Goal: Task Accomplishment & Management: Use online tool/utility

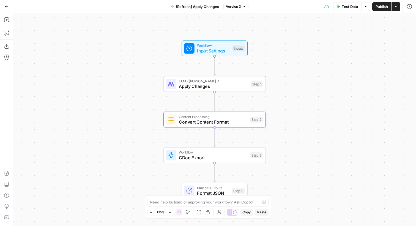
click at [11, 7] on button "Go Back" at bounding box center [7, 7] width 10 height 10
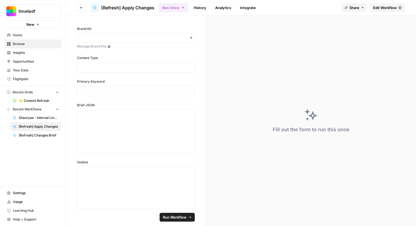
click at [24, 37] on span "Home" at bounding box center [36, 35] width 46 height 5
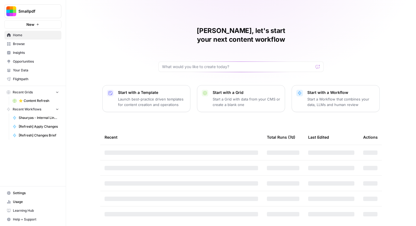
click at [30, 42] on span "Browse" at bounding box center [36, 44] width 46 height 5
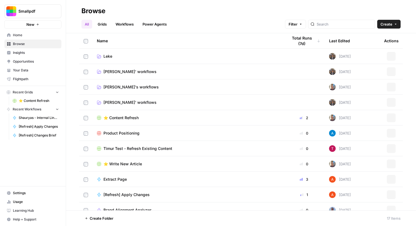
click at [102, 24] on link "Grids" at bounding box center [102, 24] width 16 height 9
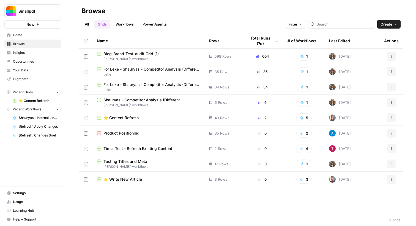
click at [130, 117] on span "⭐️ Content Refresh" at bounding box center [120, 118] width 35 height 6
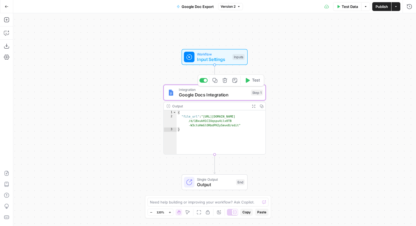
click at [224, 95] on span "Google Docs Integration" at bounding box center [213, 95] width 69 height 7
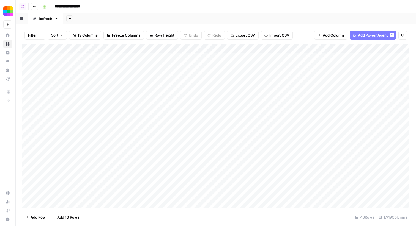
click at [35, 6] on icon "button" at bounding box center [34, 7] width 3 height 2
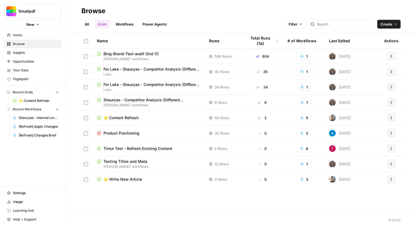
click at [134, 118] on span "⭐️ Content Refresh" at bounding box center [120, 118] width 35 height 6
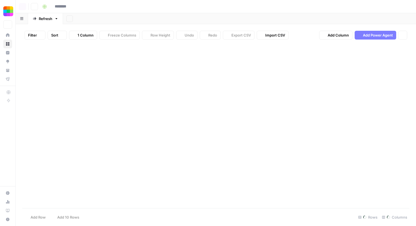
type input "**********"
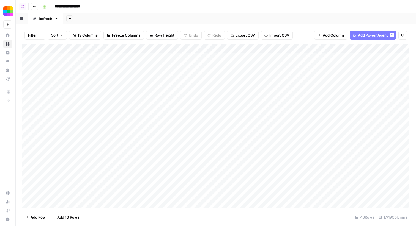
click at [100, 77] on div "Add Column" at bounding box center [215, 126] width 387 height 165
click at [98, 68] on div "Add Column" at bounding box center [215, 126] width 387 height 165
click at [141, 48] on div "Add Column" at bounding box center [215, 126] width 387 height 165
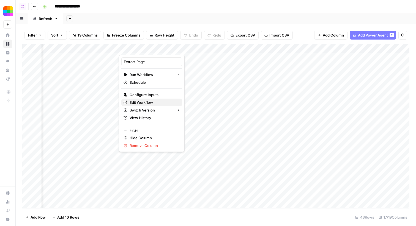
click at [152, 102] on span "Edit Workflow" at bounding box center [154, 103] width 48 height 6
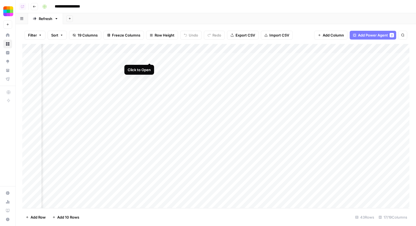
click at [151, 57] on div "Add Column" at bounding box center [215, 126] width 387 height 165
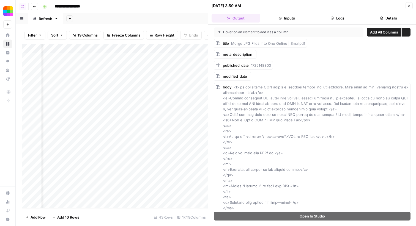
click at [329, 20] on button "Logs" at bounding box center [337, 18] width 49 height 9
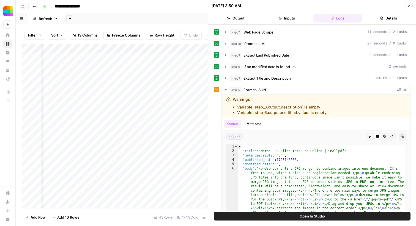
click at [278, 49] on div "step_2 Web Page Scrape 11 seconds / 2 tasks step_10 Prompt LLM 27 seconds / 9 t…" at bounding box center [312, 142] width 197 height 228
click at [277, 48] on button "step_10 Prompt LLM 27 seconds / 9 tasks" at bounding box center [316, 43] width 188 height 9
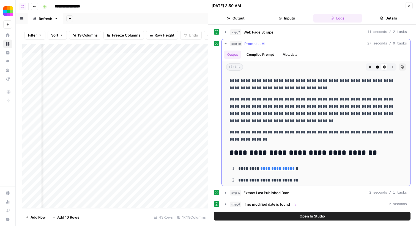
click at [277, 48] on hr at bounding box center [316, 48] width 188 height 0
click at [262, 36] on button "step_2 Web Page Scrape 11 seconds / 2 tasks" at bounding box center [316, 32] width 188 height 9
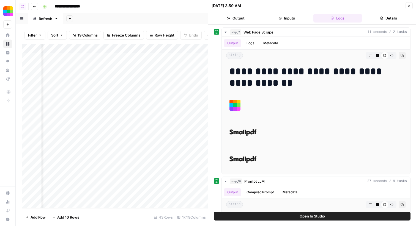
click at [146, 49] on div "Add Column" at bounding box center [115, 126] width 186 height 165
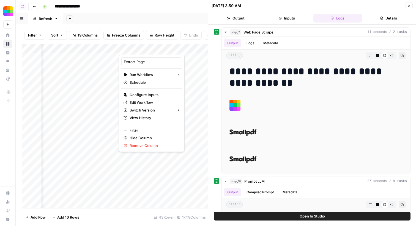
click at [95, 61] on div "Add Column" at bounding box center [115, 126] width 186 height 165
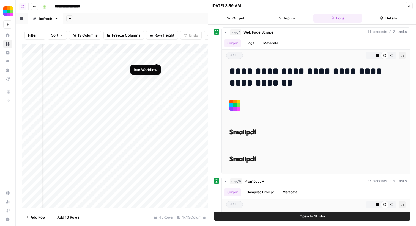
click at [159, 56] on div "Add Column" at bounding box center [115, 126] width 186 height 165
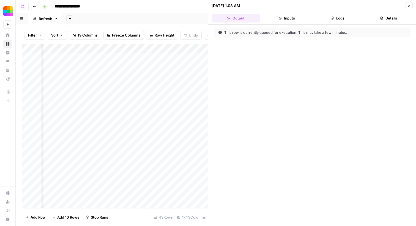
scroll to position [0, 154]
click at [342, 17] on button "Logs" at bounding box center [337, 18] width 49 height 9
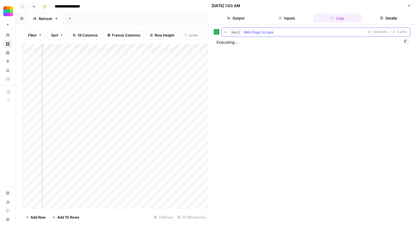
click at [298, 34] on div "step_2 Web Page Scrape 11 seconds / 2 tasks" at bounding box center [318, 32] width 177 height 6
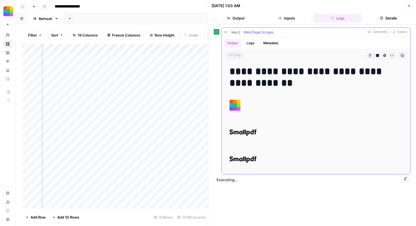
click at [251, 47] on button "Logs" at bounding box center [250, 43] width 15 height 8
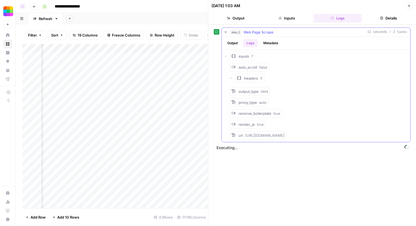
click at [261, 44] on button "Metadata" at bounding box center [270, 43] width 21 height 8
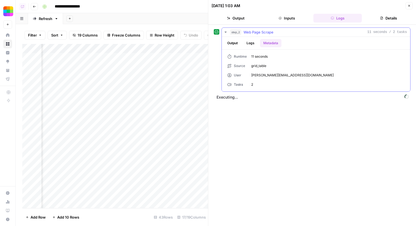
click at [233, 44] on button "Output" at bounding box center [232, 43] width 17 height 8
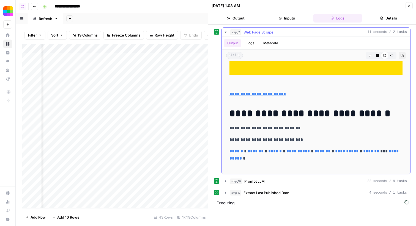
scroll to position [924, 0]
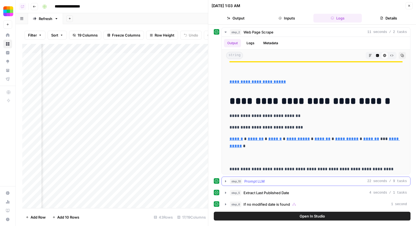
click at [276, 182] on div "step_10 Prompt LLM 22 seconds / 9 tasks" at bounding box center [318, 182] width 177 height 6
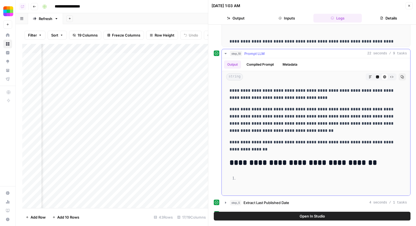
scroll to position [124, 0]
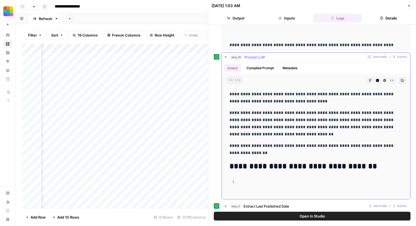
click at [271, 60] on button "step_10 Prompt LLM 22 seconds / 9 tasks" at bounding box center [316, 57] width 188 height 9
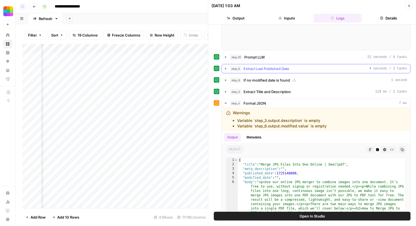
click at [272, 70] on span "Extract Last Published Date" at bounding box center [267, 69] width 46 height 6
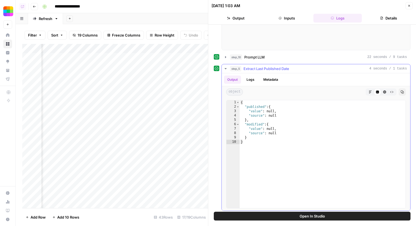
click at [272, 70] on span "Extract Last Published Date" at bounding box center [267, 69] width 46 height 6
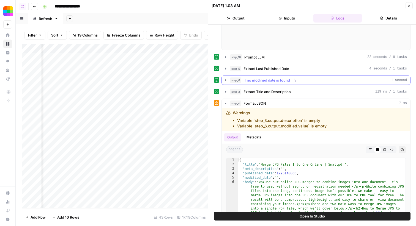
click at [272, 78] on span "If no modified date is found" at bounding box center [267, 81] width 47 height 6
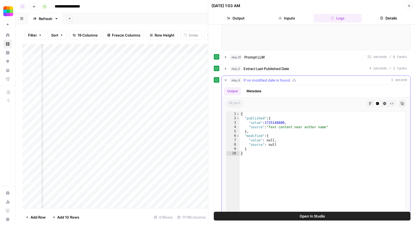
click at [272, 78] on span "If no modified date is found" at bounding box center [267, 81] width 47 height 6
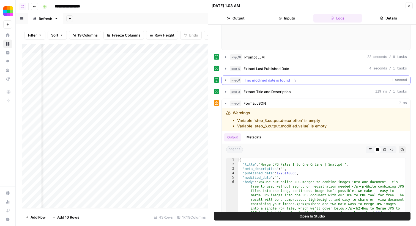
click at [272, 78] on span "If no modified date is found" at bounding box center [267, 81] width 47 height 6
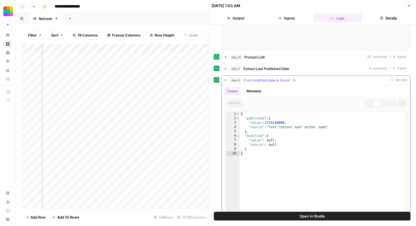
click at [272, 78] on span "If no modified date is found" at bounding box center [267, 81] width 47 height 6
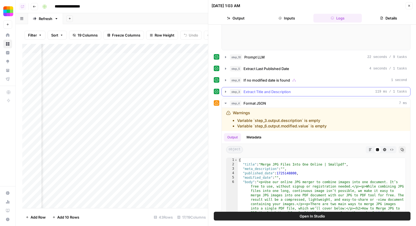
click at [275, 89] on button "step_3 Extract Title and Description 119 ms / 1 tasks" at bounding box center [316, 91] width 188 height 9
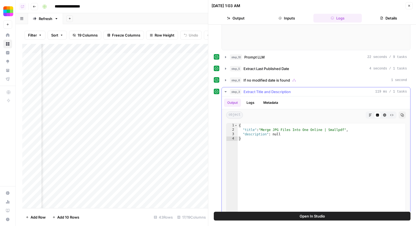
click at [275, 89] on button "step_3 Extract Title and Description 119 ms / 1 tasks" at bounding box center [316, 91] width 188 height 9
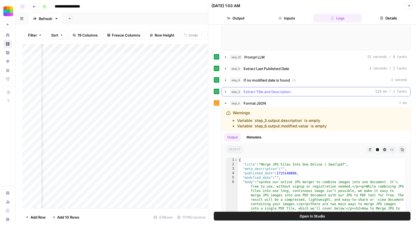
click at [275, 89] on button "step_3 Extract Title and Description 119 ms / 1 tasks" at bounding box center [316, 91] width 188 height 9
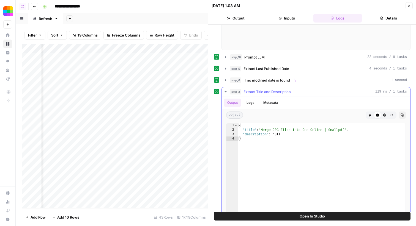
click at [275, 89] on button "step_3 Extract Title and Description 119 ms / 1 tasks" at bounding box center [316, 91] width 188 height 9
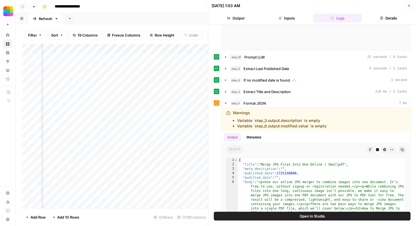
click at [408, 4] on icon "button" at bounding box center [409, 5] width 3 height 3
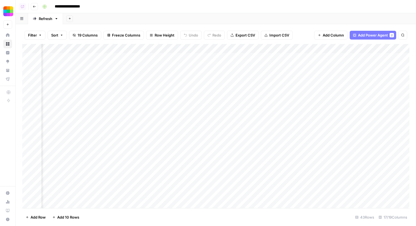
scroll to position [0, 64]
click at [138, 49] on div "Add Column" at bounding box center [215, 126] width 387 height 165
click at [176, 24] on div "Filter Sort 19 Columns Freeze Columns Row Height Undo Redo Export CSV Import CS…" at bounding box center [216, 125] width 400 height 202
click at [144, 60] on div "Add Column" at bounding box center [215, 126] width 387 height 165
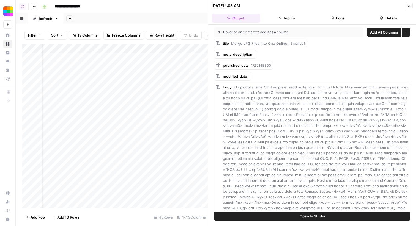
click at [243, 217] on button "Open In Studio" at bounding box center [312, 216] width 197 height 9
click at [409, 6] on icon "button" at bounding box center [409, 6] width 2 height 2
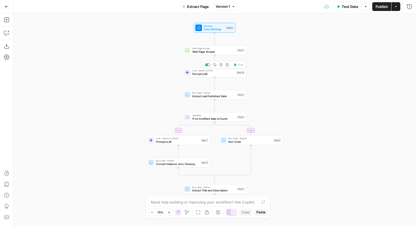
click at [224, 74] on span "Prompt LLM" at bounding box center [213, 74] width 42 height 4
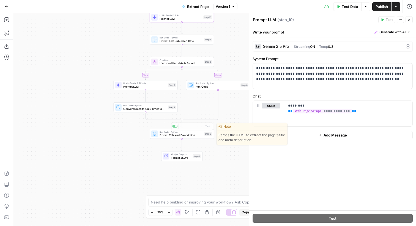
click at [197, 140] on div "true false Workflow Input Settings Inputs Web Page Scrape Web Page Scrape Step …" at bounding box center [214, 119] width 403 height 213
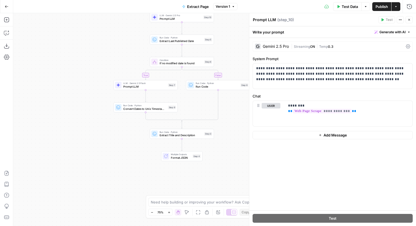
click at [197, 134] on span "Extract Title and Description" at bounding box center [181, 135] width 43 height 4
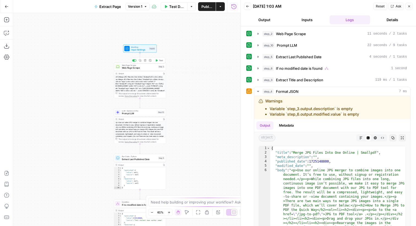
click at [158, 67] on div "Step 2" at bounding box center [161, 66] width 6 height 3
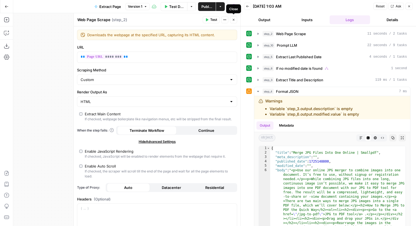
click at [234, 20] on icon "button" at bounding box center [233, 19] width 3 height 3
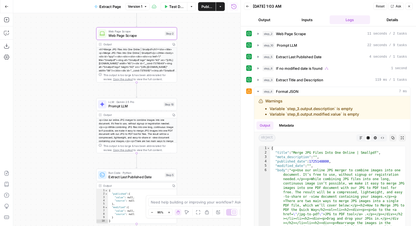
click at [171, 44] on button "Copy" at bounding box center [174, 44] width 6 height 6
click at [10, 21] on button "Add Steps" at bounding box center [6, 19] width 9 height 9
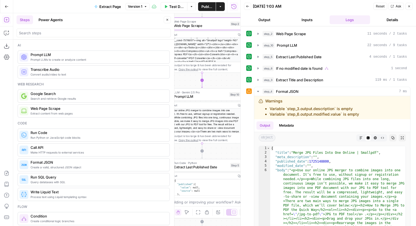
scroll to position [48, 0]
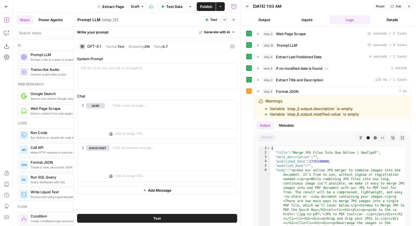
click at [89, 21] on textarea "Prompt LLM" at bounding box center [88, 20] width 23 height 6
type textarea "Fetch Title"
click at [412, 5] on button "Close" at bounding box center [409, 6] width 7 height 7
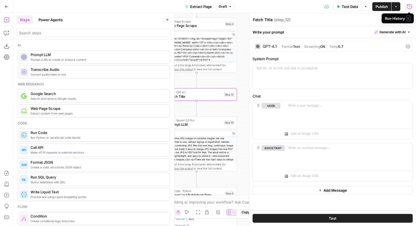
click at [164, 21] on button "Close" at bounding box center [167, 19] width 7 height 7
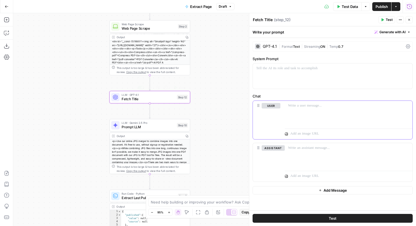
click at [309, 119] on div at bounding box center [349, 113] width 128 height 25
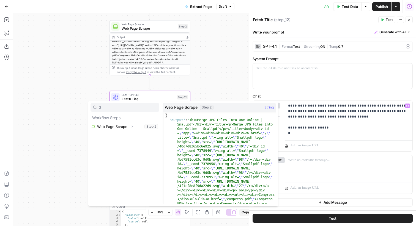
type input "2"
click at [133, 127] on icon "button" at bounding box center [131, 126] width 3 height 3
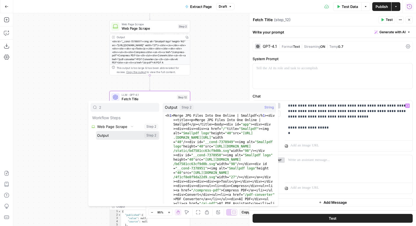
click at [128, 137] on button "Select variable Output" at bounding box center [127, 135] width 63 height 9
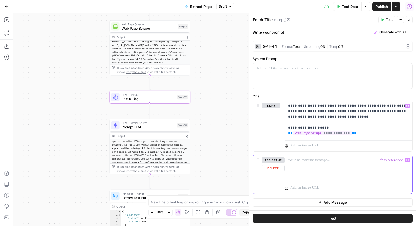
click at [271, 169] on button "Delete" at bounding box center [273, 168] width 23 height 6
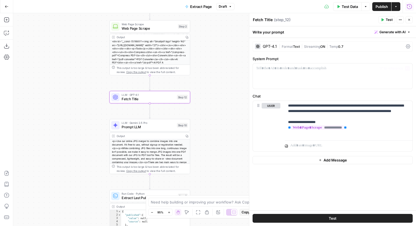
click at [331, 44] on div "| Format Text | Streaming ON | Temp 0.7" at bounding box center [341, 46] width 125 height 5
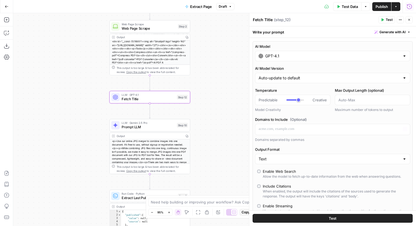
click at [291, 165] on div "AI Model GPT-4.1 AI Model Version Auto-update to default Temperature Predictabl…" at bounding box center [333, 144] width 160 height 207
click at [288, 162] on div "Text" at bounding box center [332, 159] width 155 height 10
click at [282, 179] on span "JSON" at bounding box center [332, 181] width 144 height 6
type input "JSON"
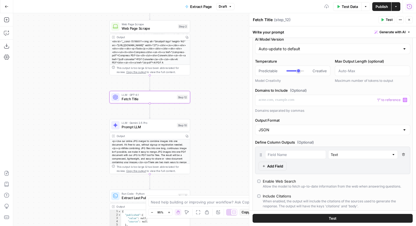
scroll to position [108, 0]
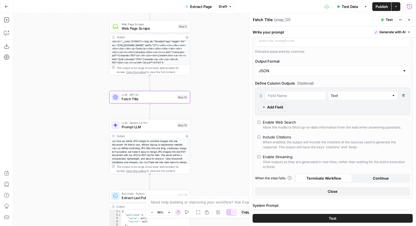
click at [315, 199] on div "**********" at bounding box center [332, 122] width 167 height 385
click at [312, 193] on button "Close" at bounding box center [332, 191] width 155 height 9
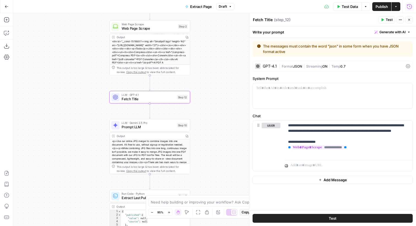
scroll to position [0, 0]
click at [367, 148] on p "**********" at bounding box center [348, 139] width 121 height 33
click at [363, 154] on p "**********" at bounding box center [348, 139] width 121 height 33
click at [356, 151] on p "**********" at bounding box center [348, 139] width 121 height 33
click at [321, 147] on p "**********" at bounding box center [348, 139] width 121 height 33
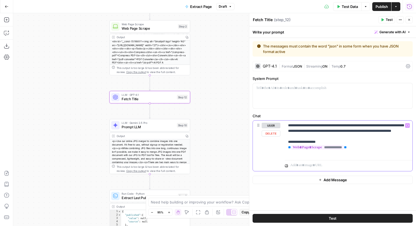
click at [321, 147] on p "**********" at bounding box center [348, 139] width 121 height 33
copy p "*******"
click at [333, 147] on p "**********" at bounding box center [348, 139] width 121 height 33
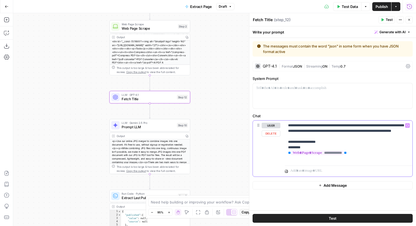
drag, startPoint x: 315, startPoint y: 154, endPoint x: 286, endPoint y: 153, distance: 28.9
click at [286, 153] on div "**********" at bounding box center [349, 142] width 128 height 43
copy p "*********"
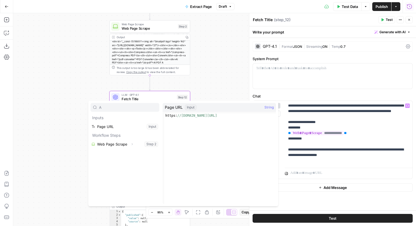
type input "A"
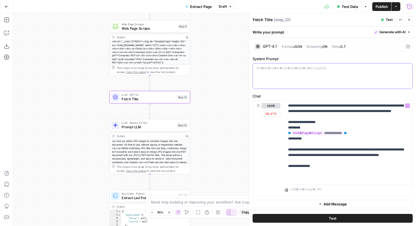
click at [311, 80] on div at bounding box center [333, 76] width 160 height 25
click at [386, 20] on span "Test" at bounding box center [389, 19] width 7 height 5
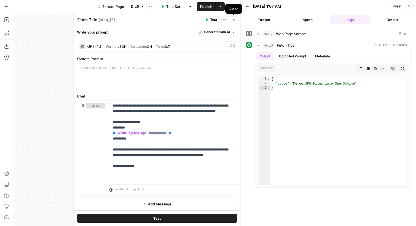
click at [232, 23] on button "Close" at bounding box center [233, 19] width 7 height 7
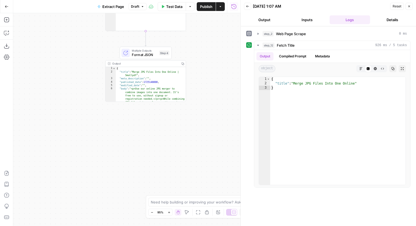
click at [158, 50] on div "Multiple Outputs Format JSON Step 4 Switch to single output Edit Note Test" at bounding box center [145, 53] width 48 height 9
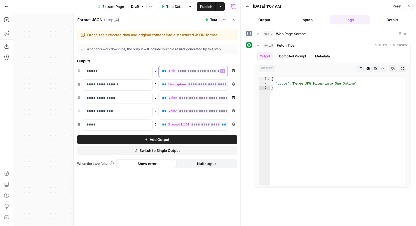
click at [213, 73] on p "**********" at bounding box center [189, 72] width 54 height 6
click at [143, 140] on button "Add Output" at bounding box center [157, 139] width 160 height 9
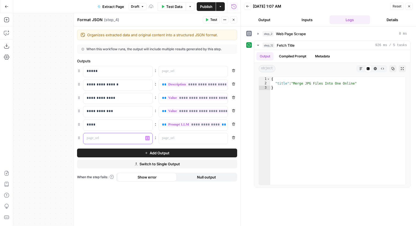
click at [134, 140] on p at bounding box center [114, 139] width 54 height 6
click at [171, 140] on p at bounding box center [189, 139] width 54 height 6
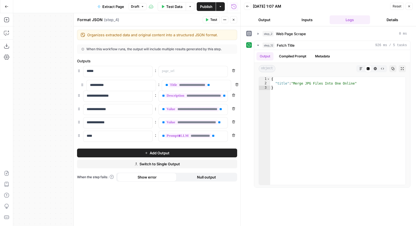
drag, startPoint x: 78, startPoint y: 139, endPoint x: 81, endPoint y: 84, distance: 55.4
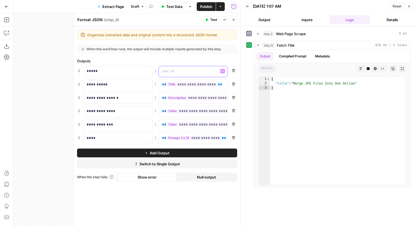
click at [176, 70] on p at bounding box center [189, 72] width 54 height 6
click at [224, 72] on button "Variables Menu" at bounding box center [222, 71] width 4 height 4
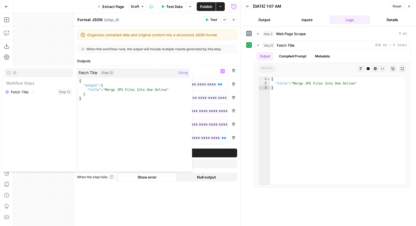
type input "12"
click at [34, 91] on icon "button" at bounding box center [33, 92] width 3 height 3
click at [27, 102] on icon "button" at bounding box center [27, 100] width 3 height 3
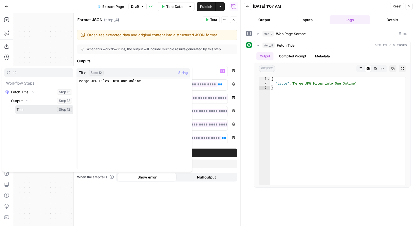
click at [26, 110] on button "Select variable Title" at bounding box center [44, 109] width 58 height 9
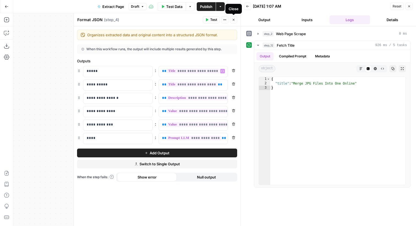
click at [231, 21] on button "Close" at bounding box center [233, 19] width 7 height 7
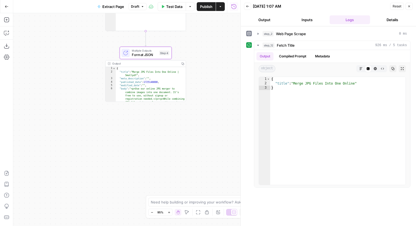
click at [412, 5] on button "Close" at bounding box center [409, 6] width 7 height 7
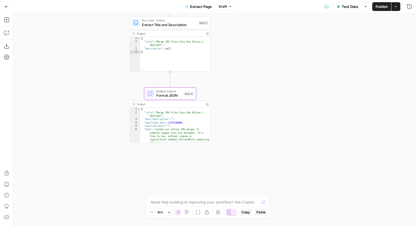
click at [381, 6] on span "Publish" at bounding box center [382, 7] width 12 height 6
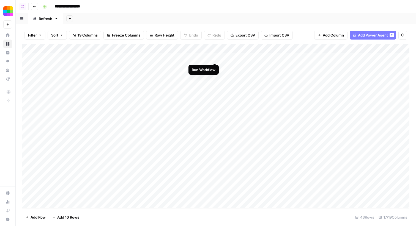
click at [215, 57] on div "Add Column" at bounding box center [215, 126] width 387 height 165
click at [303, 51] on div "Add Column" at bounding box center [215, 126] width 387 height 165
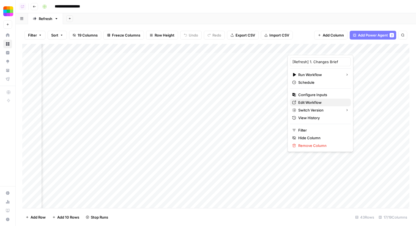
click at [307, 103] on span "Edit Workflow" at bounding box center [322, 103] width 48 height 6
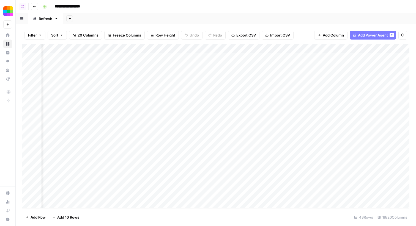
scroll to position [0, 196]
drag, startPoint x: 279, startPoint y: 50, endPoint x: 235, endPoint y: 52, distance: 44.1
click at [235, 52] on div "Add Column" at bounding box center [215, 126] width 387 height 165
click at [177, 50] on div "Add Column" at bounding box center [215, 126] width 387 height 165
click at [132, 75] on div "Add Column" at bounding box center [215, 126] width 387 height 165
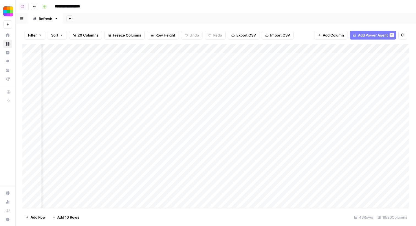
click at [175, 59] on div "Add Column" at bounding box center [215, 126] width 387 height 165
click at [179, 50] on div "Add Column" at bounding box center [215, 126] width 387 height 165
click at [184, 95] on span "Hide Column" at bounding box center [192, 95] width 48 height 6
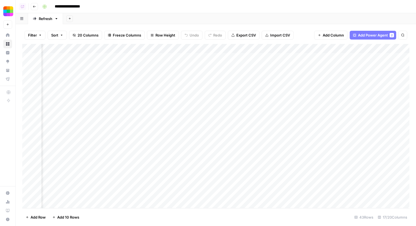
click at [291, 51] on div "Add Column" at bounding box center [215, 126] width 387 height 165
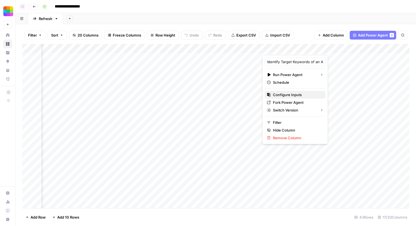
click at [294, 96] on span "Configure Inputs" at bounding box center [297, 95] width 48 height 6
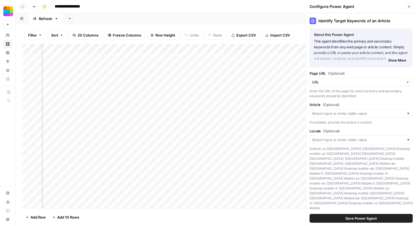
scroll to position [0, 279]
click at [412, 6] on button "Close" at bounding box center [409, 6] width 7 height 7
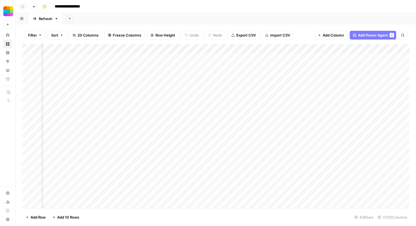
click at [151, 58] on div "Add Column" at bounding box center [215, 126] width 387 height 165
click at [294, 48] on div "Add Column" at bounding box center [215, 126] width 387 height 165
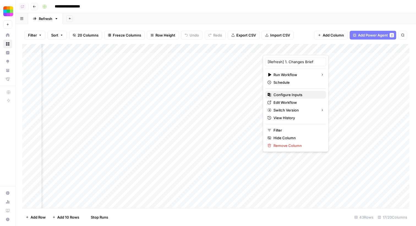
click at [291, 94] on span "Configure Inputs" at bounding box center [298, 95] width 48 height 6
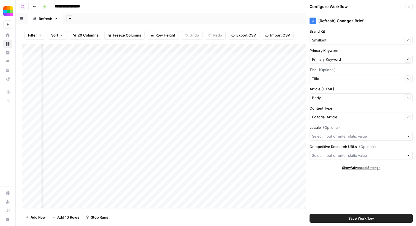
click at [408, 7] on icon "button" at bounding box center [409, 6] width 3 height 3
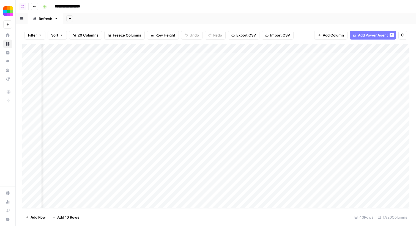
click at [300, 58] on div "Add Column" at bounding box center [215, 126] width 387 height 165
click at [327, 57] on div "Add Column" at bounding box center [215, 126] width 387 height 165
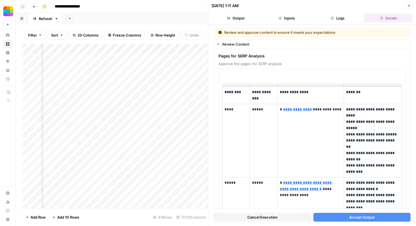
click at [340, 216] on button "Accept Output" at bounding box center [361, 217] width 97 height 9
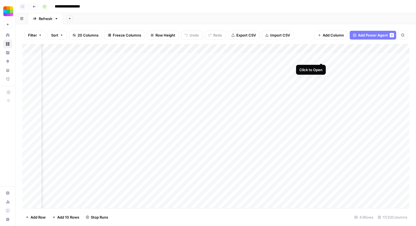
click at [321, 58] on div "Add Column" at bounding box center [215, 126] width 387 height 165
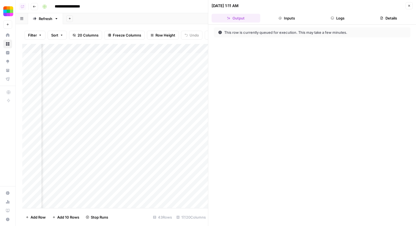
click at [328, 16] on button "Logs" at bounding box center [337, 18] width 49 height 9
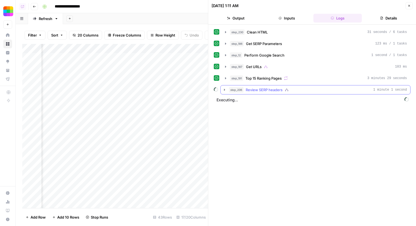
click at [286, 90] on icon "button" at bounding box center [287, 90] width 2 height 3
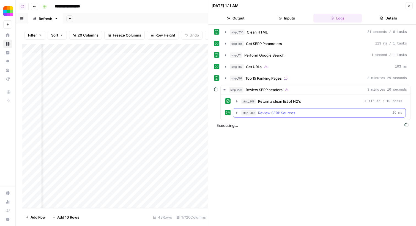
click at [288, 111] on span "Review SERP Sources" at bounding box center [276, 113] width 37 height 6
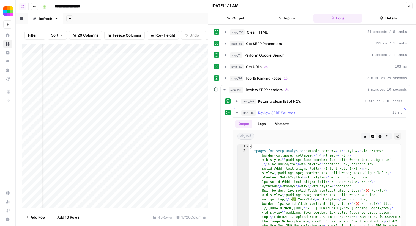
drag, startPoint x: 265, startPoint y: 125, endPoint x: 258, endPoint y: 138, distance: 14.6
click at [258, 138] on div "Output Logs Metadata object Markdown Code Editor HTML Viewer Raw Output Copy" at bounding box center [319, 130] width 173 height 24
click at [310, 114] on div "step_209 Review SERP Sources 16 ms" at bounding box center [321, 113] width 161 height 6
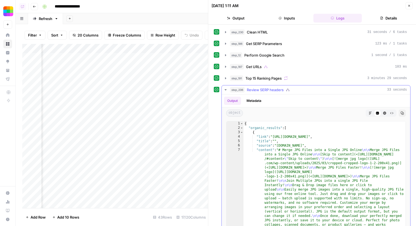
click at [271, 91] on span "Review SERP headers" at bounding box center [265, 90] width 37 height 6
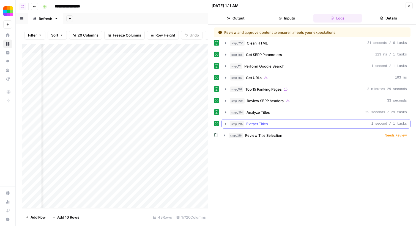
click at [275, 125] on div "step_215 Extract Titles 1 second / 1 tasks" at bounding box center [318, 124] width 177 height 6
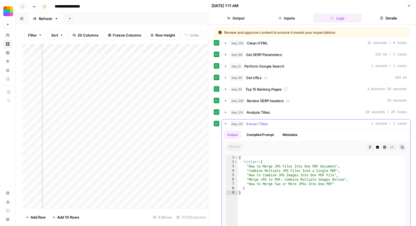
click at [280, 127] on button "step_215 Extract Titles 1 second / 1 tasks" at bounding box center [316, 124] width 188 height 9
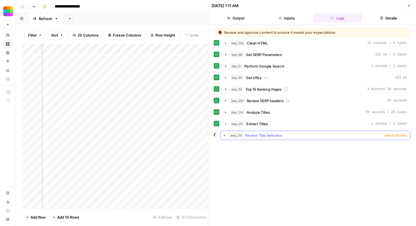
click at [285, 136] on div "step_216 Review Title Selection Needs Review" at bounding box center [318, 136] width 178 height 6
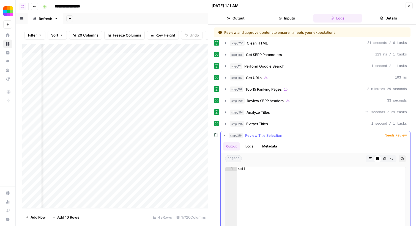
click at [302, 134] on div "step_216 Review Title Selection Needs Review" at bounding box center [318, 136] width 178 height 6
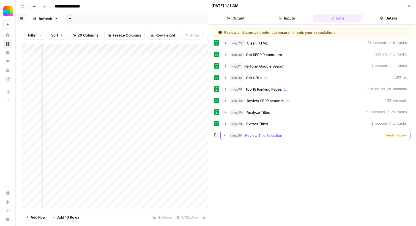
click at [313, 137] on div "step_216 Review Title Selection Needs Review" at bounding box center [318, 136] width 178 height 6
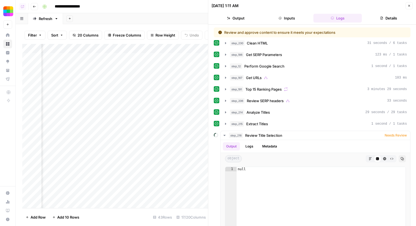
scroll to position [54, 0]
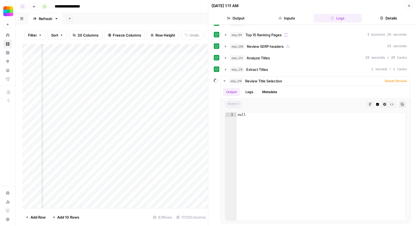
click at [409, 9] on button "Close" at bounding box center [409, 5] width 7 height 7
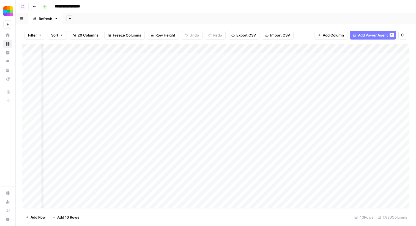
click at [329, 59] on div "Add Column" at bounding box center [215, 126] width 387 height 165
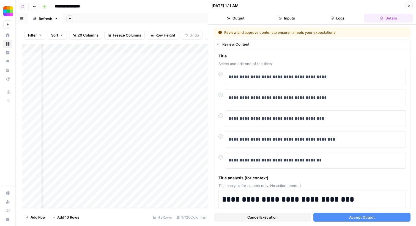
click at [344, 217] on button "Accept Output" at bounding box center [361, 217] width 97 height 9
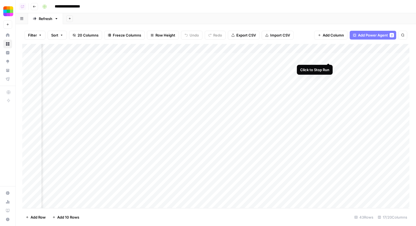
click at [329, 58] on div "Add Column" at bounding box center [215, 126] width 387 height 165
click at [195, 48] on div "Add Column" at bounding box center [215, 126] width 387 height 165
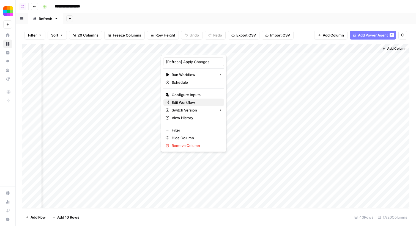
click at [188, 102] on span "Edit Workflow" at bounding box center [196, 103] width 48 height 6
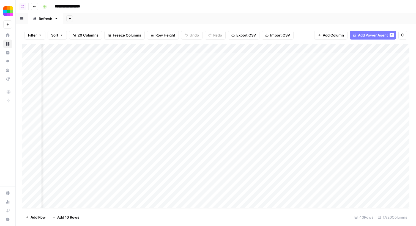
scroll to position [0, 554]
click at [198, 57] on div "Add Column" at bounding box center [215, 126] width 387 height 165
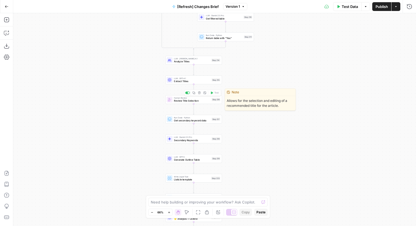
click at [184, 100] on span "Review Title Selection" at bounding box center [192, 101] width 36 height 4
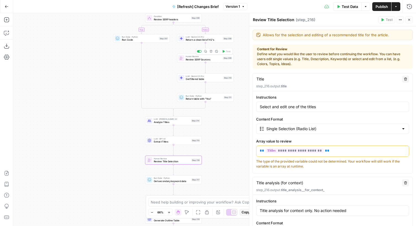
click at [219, 59] on span "Review SERP Sources" at bounding box center [204, 60] width 36 height 4
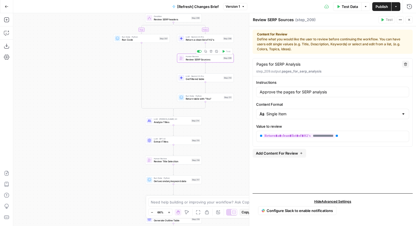
click at [198, 52] on div at bounding box center [199, 51] width 5 height 2
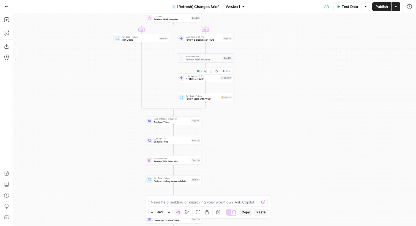
click at [211, 78] on span "Get filtered table" at bounding box center [202, 79] width 33 height 4
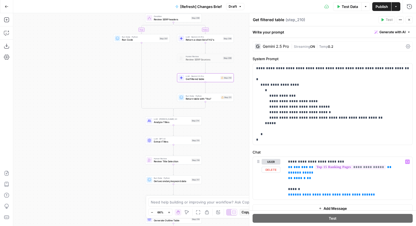
scroll to position [6, 0]
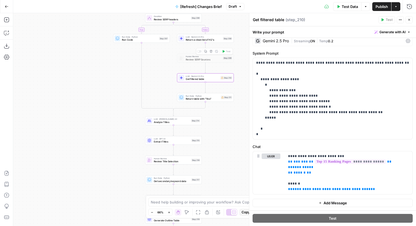
click at [199, 52] on div at bounding box center [199, 51] width 5 height 2
click at [203, 57] on span "Human Review" at bounding box center [204, 56] width 36 height 3
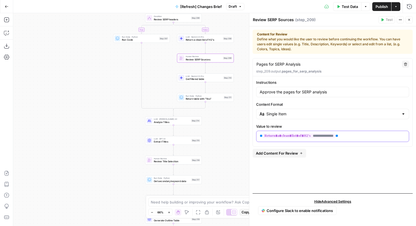
click at [349, 137] on p "**********" at bounding box center [333, 136] width 146 height 6
click at [199, 52] on div at bounding box center [199, 51] width 5 height 2
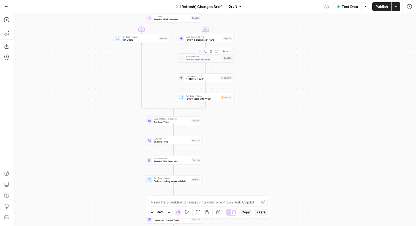
click at [204, 76] on span "LLM · Gemini 2.5 Pro" at bounding box center [202, 76] width 33 height 3
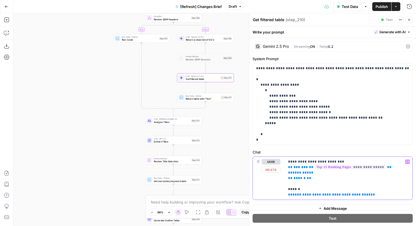
drag, startPoint x: 369, startPoint y: 197, endPoint x: 275, endPoint y: 198, distance: 94.4
click at [275, 198] on div "**********" at bounding box center [333, 178] width 160 height 43
drag, startPoint x: 371, startPoint y: 195, endPoint x: 283, endPoint y: 198, distance: 88.1
click at [283, 198] on div "**********" at bounding box center [333, 178] width 160 height 43
click at [219, 97] on span "Return table with "Yes"" at bounding box center [203, 99] width 34 height 4
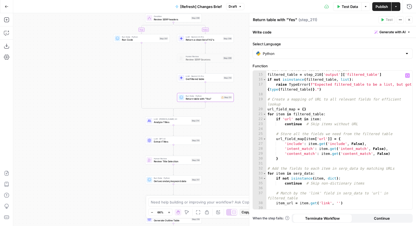
scroll to position [0, 0]
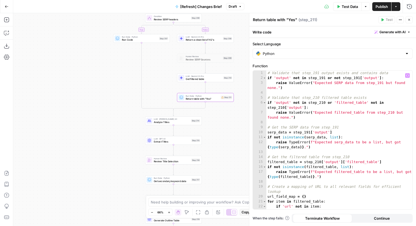
type textarea "**********"
click at [316, 137] on div "# Validate that step_191 output exists and contains data if 'output' not in ste…" at bounding box center [339, 145] width 146 height 149
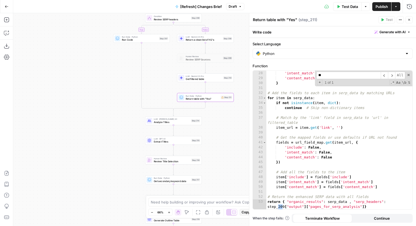
scroll to position [163, 0]
type input "***"
click at [388, 201] on div "'include' : item . get ( 'include' , False ) , 'intent_match' : item . get ( 'i…" at bounding box center [339, 143] width 146 height 154
click at [284, 207] on div "'include' : item . get ( 'include' , False ) , 'intent_match' : item . get ( 'i…" at bounding box center [339, 143] width 146 height 154
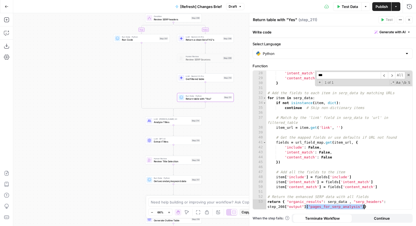
drag, startPoint x: 306, startPoint y: 207, endPoint x: 363, endPoint y: 209, distance: 57.3
click at [363, 209] on div "'include' : item . get ( 'include' , False ) , 'intent_match' : item . get ( 'i…" at bounding box center [339, 143] width 146 height 154
type textarea "**********"
click at [409, 73] on span at bounding box center [409, 75] width 4 height 4
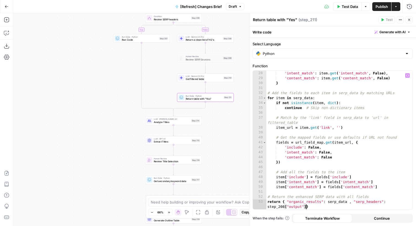
click at [410, 20] on button "Close" at bounding box center [409, 19] width 7 height 7
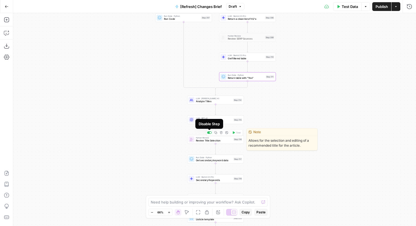
click at [208, 133] on div at bounding box center [209, 133] width 5 height 2
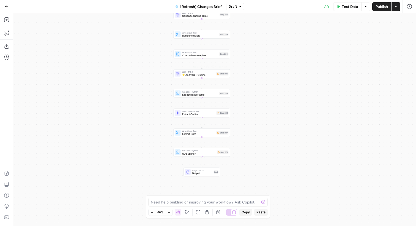
click at [203, 74] on span "⭐️ Analysis + Outline" at bounding box center [198, 75] width 33 height 4
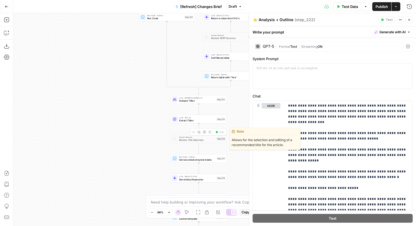
click at [191, 132] on div at bounding box center [192, 133] width 2 height 2
click at [190, 138] on span "Human Review" at bounding box center [197, 137] width 36 height 3
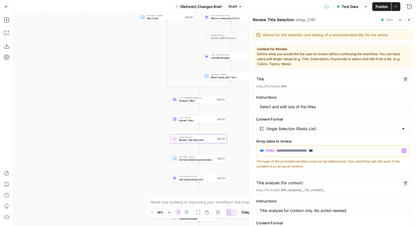
click at [324, 150] on p "**********" at bounding box center [333, 151] width 146 height 6
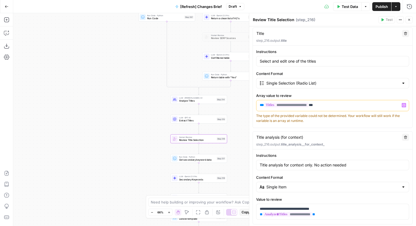
scroll to position [55, 0]
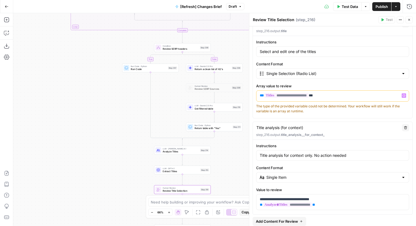
click at [179, 150] on span "LLM · Claude Opus 4.1" at bounding box center [181, 148] width 36 height 3
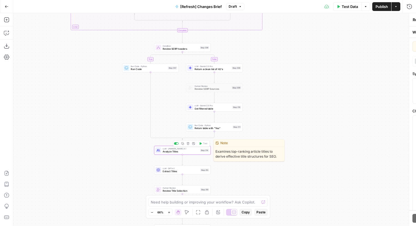
type textarea "Analyze Titles"
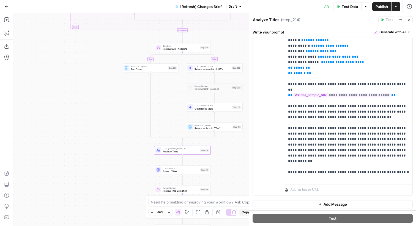
scroll to position [158, 0]
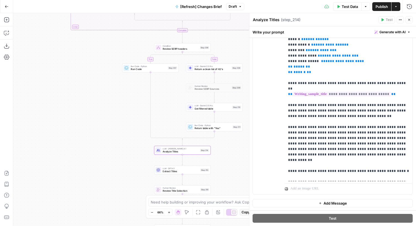
click at [172, 173] on span "Extract Titles" at bounding box center [181, 172] width 36 height 4
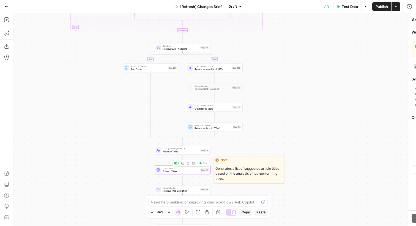
type textarea "Extract Titles"
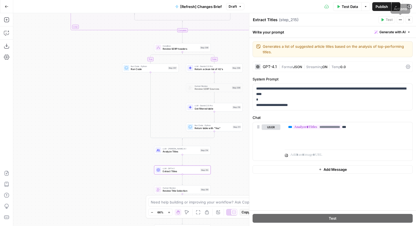
click at [409, 18] on button "Close" at bounding box center [409, 19] width 7 height 7
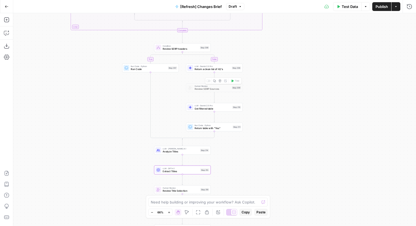
click at [206, 81] on div at bounding box center [207, 81] width 2 height 2
click at [208, 86] on span "Human Review" at bounding box center [213, 86] width 36 height 3
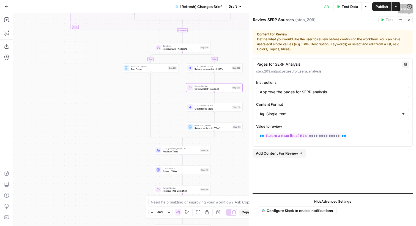
click at [408, 20] on icon "button" at bounding box center [409, 19] width 3 height 3
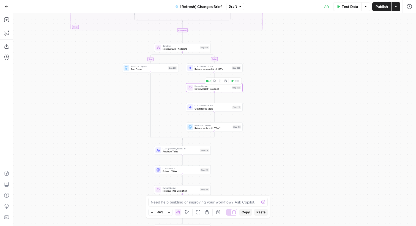
click at [208, 81] on div at bounding box center [209, 81] width 2 height 2
click at [208, 111] on div "LLM · Gemini 2.5 Pro Get filtered table Step 210 Copy step Delete step Add Note…" at bounding box center [214, 107] width 57 height 9
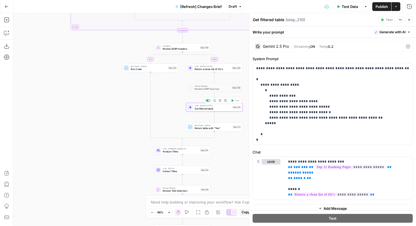
scroll to position [6, 0]
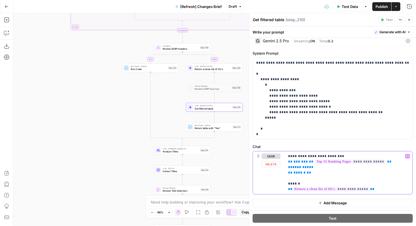
click at [347, 181] on p "**********" at bounding box center [348, 173] width 121 height 39
click at [235, 127] on div "Step 211" at bounding box center [237, 126] width 9 height 3
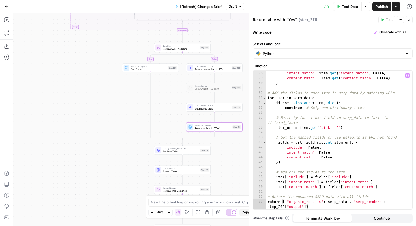
scroll to position [163, 0]
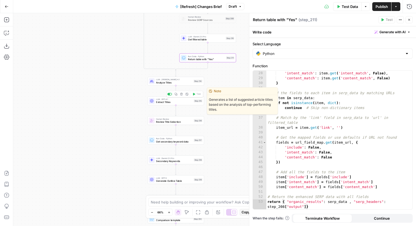
click at [158, 104] on div "LLM · GPT-4.1 Extract Titles Step 215 Copy step Delete step Edit Note Test" at bounding box center [175, 101] width 57 height 9
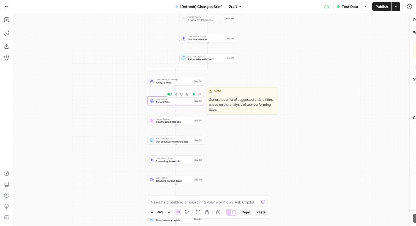
type textarea "Extract Titles"
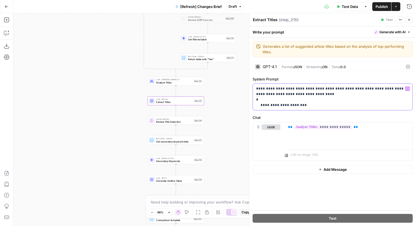
click at [283, 105] on p "**********" at bounding box center [332, 97] width 153 height 22
click at [289, 102] on p "**********" at bounding box center [332, 97] width 153 height 22
click at [287, 104] on p "**********" at bounding box center [332, 97] width 153 height 22
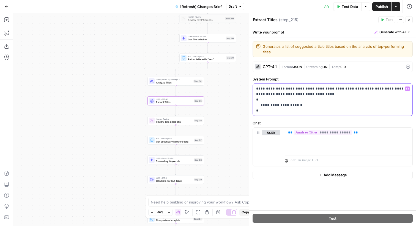
click at [276, 88] on p "**********" at bounding box center [332, 100] width 153 height 28
click at [291, 88] on p "**********" at bounding box center [332, 100] width 153 height 28
click at [269, 105] on p "**********" at bounding box center [332, 100] width 153 height 28
drag, startPoint x: 286, startPoint y: 105, endPoint x: 279, endPoint y: 106, distance: 7.7
click at [279, 106] on p "**********" at bounding box center [332, 100] width 153 height 28
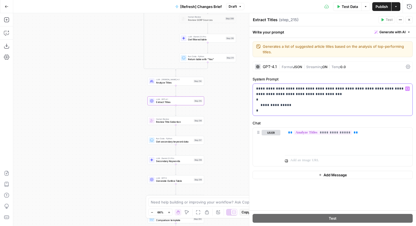
click at [273, 106] on p "**********" at bounding box center [332, 100] width 153 height 28
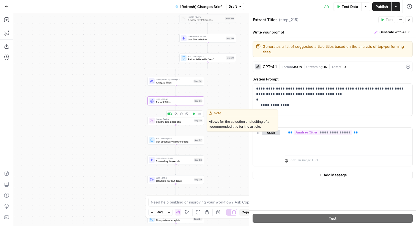
click at [170, 114] on div at bounding box center [171, 114] width 2 height 2
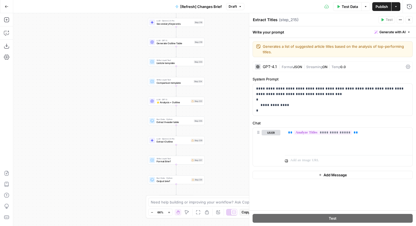
click at [179, 101] on span "⭐️ Analysis + Outline" at bounding box center [173, 103] width 33 height 4
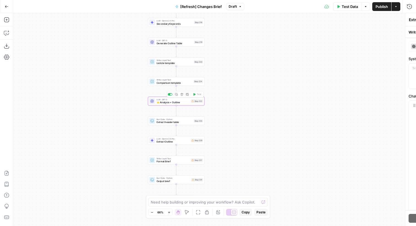
type textarea "⭐️ Analysis + Outline"
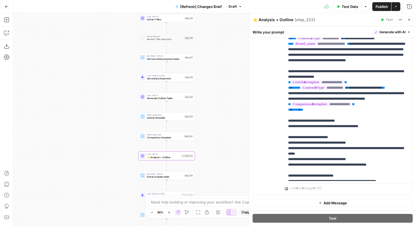
scroll to position [546, 0]
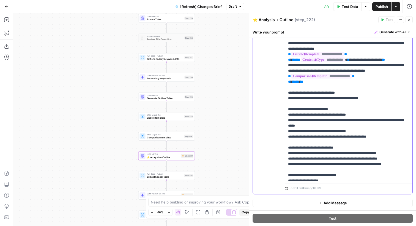
click at [316, 113] on p "**********" at bounding box center [348, 123] width 121 height 1420
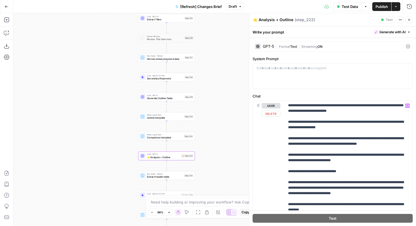
scroll to position [152, 0]
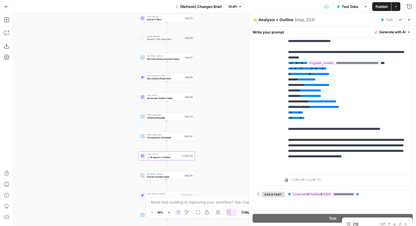
type input "216"
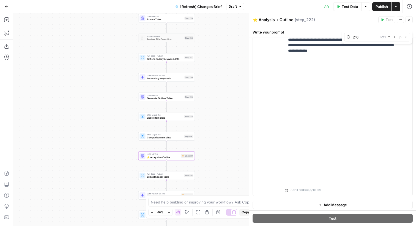
scroll to position [0, 0]
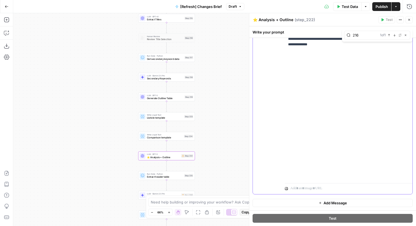
drag, startPoint x: 353, startPoint y: 71, endPoint x: 298, endPoint y: 72, distance: 55.0
copy p "**********"
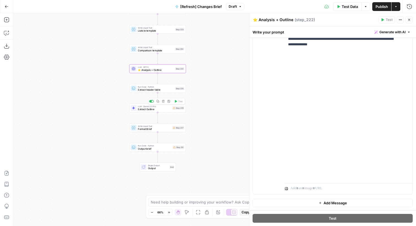
click at [163, 111] on span "Extract Outline" at bounding box center [154, 110] width 33 height 4
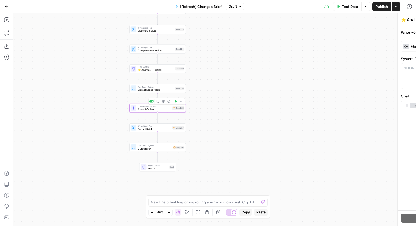
type textarea "Extract Outline"
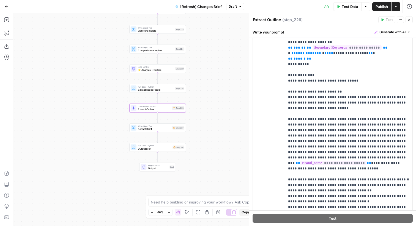
scroll to position [348, 0]
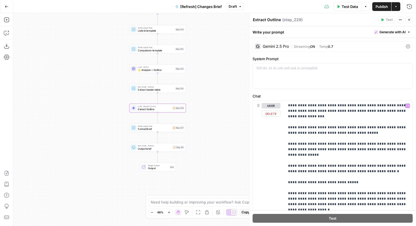
scroll to position [126, 0]
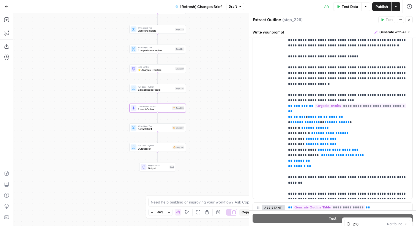
type input "216"
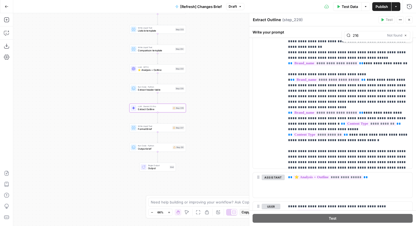
scroll to position [458, 0]
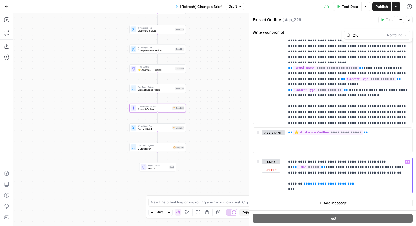
drag, startPoint x: 344, startPoint y: 181, endPoint x: 302, endPoint y: 182, distance: 42.4
click at [302, 182] on p "**********" at bounding box center [348, 175] width 121 height 33
click at [162, 130] on span "Format Brief" at bounding box center [154, 129] width 33 height 4
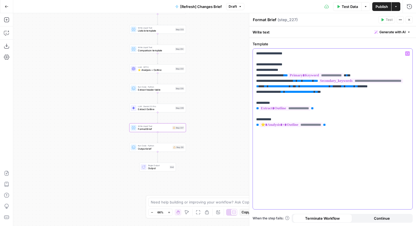
drag, startPoint x: 326, startPoint y: 99, endPoint x: 284, endPoint y: 100, distance: 41.8
click at [284, 100] on p "**********" at bounding box center [332, 92] width 153 height 83
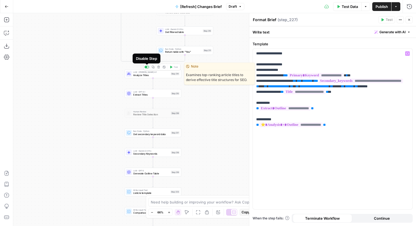
click at [147, 68] on div at bounding box center [146, 67] width 5 height 2
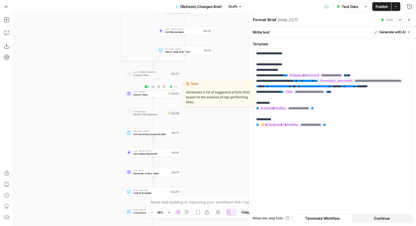
click at [147, 86] on div at bounding box center [146, 87] width 5 height 2
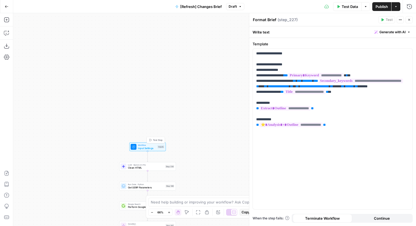
click at [157, 139] on span "Test Step" at bounding box center [158, 140] width 10 height 3
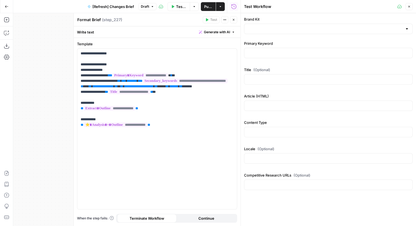
click at [411, 7] on span "Close" at bounding box center [411, 7] width 0 height 0
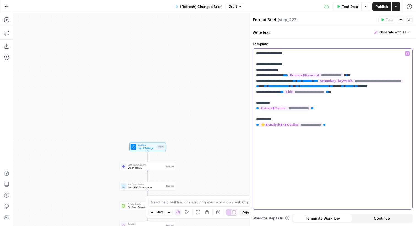
click at [326, 94] on span "**********" at bounding box center [305, 92] width 42 height 5
copy span "*****"
click at [326, 94] on span "**********" at bounding box center [305, 92] width 42 height 5
click at [349, 104] on p "**********" at bounding box center [332, 92] width 153 height 83
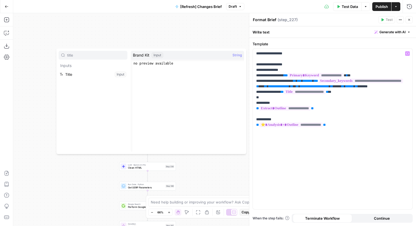
type input "title"
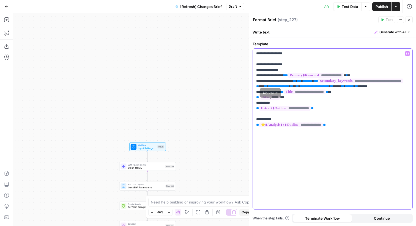
drag, startPoint x: 288, startPoint y: 104, endPoint x: 250, endPoint y: 104, distance: 38.3
click at [250, 104] on div "**********" at bounding box center [332, 119] width 167 height 213
drag, startPoint x: 338, startPoint y: 99, endPoint x: 285, endPoint y: 99, distance: 53.4
click at [285, 99] on p "**********" at bounding box center [332, 92] width 153 height 83
click at [408, 20] on icon "button" at bounding box center [409, 19] width 3 height 3
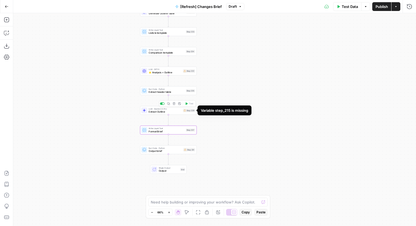
click at [172, 113] on span "Extract Outline" at bounding box center [165, 112] width 33 height 4
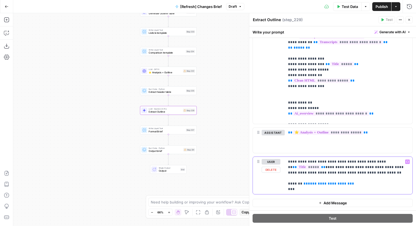
drag, startPoint x: 348, startPoint y: 184, endPoint x: 302, endPoint y: 186, distance: 46.5
click at [302, 186] on p "**********" at bounding box center [348, 175] width 121 height 33
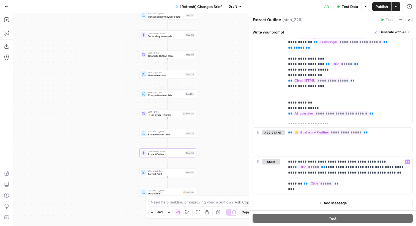
click at [176, 115] on span "⭐️ Analysis + Outline" at bounding box center [164, 115] width 33 height 4
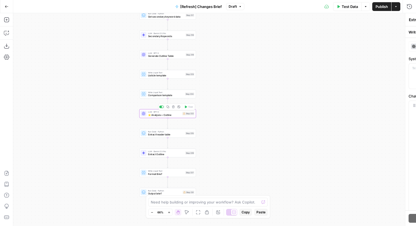
type textarea "⭐️ Analysis + Outline"
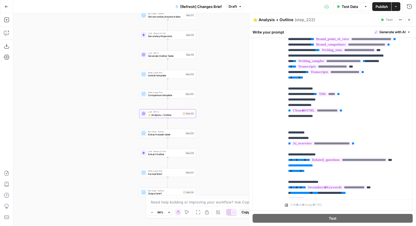
scroll to position [427, 0]
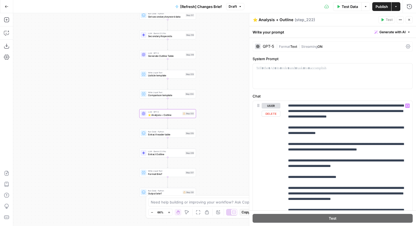
scroll to position [152, 0]
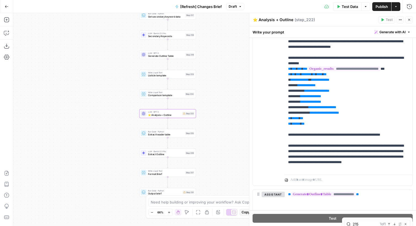
type input "215"
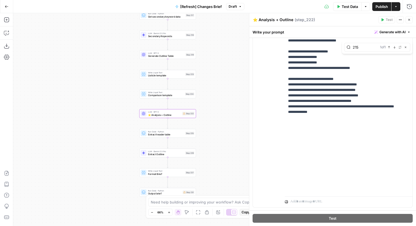
scroll to position [1197, 0]
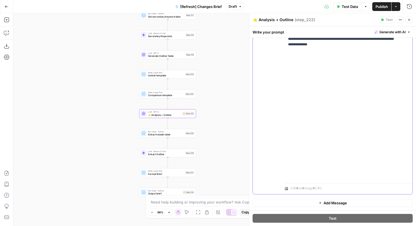
drag, startPoint x: 344, startPoint y: 73, endPoint x: 298, endPoint y: 73, distance: 45.7
type input "216"
click at [217, 110] on div "true false false true false true false true Workflow Input Settings Inputs LLM …" at bounding box center [214, 119] width 403 height 213
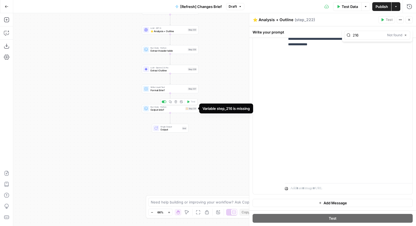
click at [174, 111] on span "Output brief" at bounding box center [167, 110] width 33 height 4
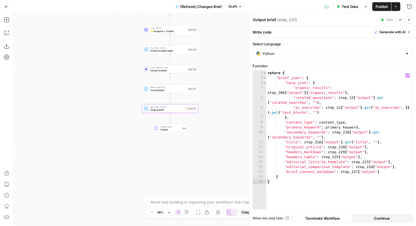
type textarea "**********"
click at [347, 137] on div "return { "brief_json" : { "serp_json" : { "organic_results" : step_206 [ "outpu…" at bounding box center [339, 145] width 146 height 149
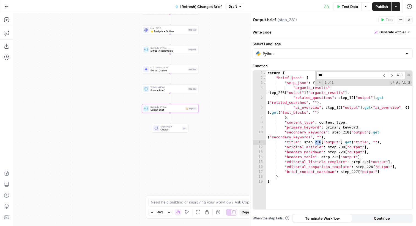
type input "***"
drag, startPoint x: 304, startPoint y: 143, endPoint x: 380, endPoint y: 141, distance: 75.4
click at [380, 141] on div "return { "brief_json" : { "serp_json" : { "organic_results" : step_206 [ "outpu…" at bounding box center [339, 145] width 146 height 149
paste textarea
click at [315, 141] on div "return { "brief_json" : { "serp_json" : { "organic_results" : step_206 [ "outpu…" at bounding box center [339, 145] width 146 height 149
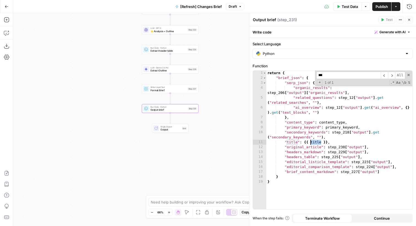
click at [315, 141] on div "return { "brief_json" : { "serp_json" : { "organic_results" : step_206 [ "outpu…" at bounding box center [339, 145] width 146 height 149
drag, startPoint x: 316, startPoint y: 143, endPoint x: 304, endPoint y: 143, distance: 12.4
click at [304, 143] on div "return { "brief_json" : { "serp_json" : { "organic_results" : step_206 [ "outpu…" at bounding box center [339, 145] width 146 height 149
paste textarea
click at [408, 76] on span at bounding box center [409, 75] width 4 height 4
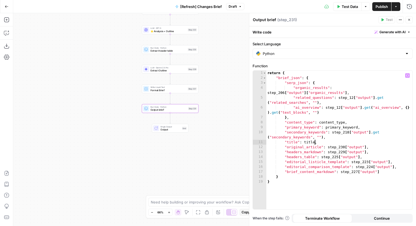
scroll to position [0, 4]
click at [408, 77] on button "Variables Menu" at bounding box center [407, 75] width 4 height 4
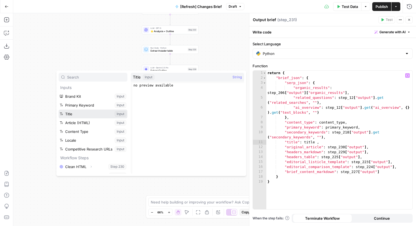
click at [81, 113] on button "Select variable Title" at bounding box center [93, 114] width 69 height 9
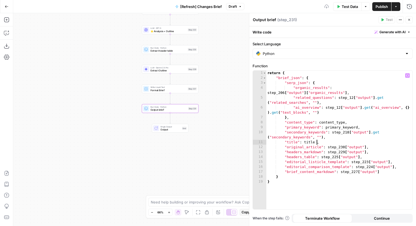
type textarea "**********"
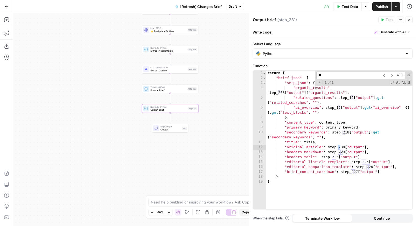
type input "***"
type textarea "**********"
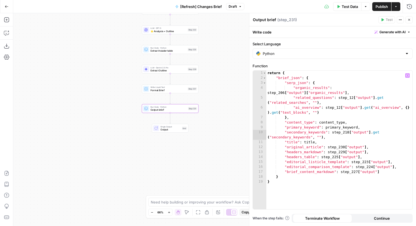
click at [409, 18] on icon "button" at bounding box center [409, 19] width 3 height 3
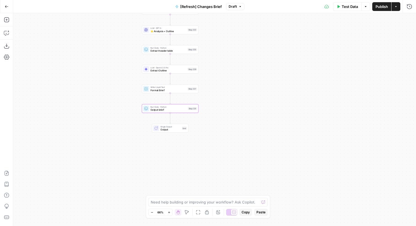
click at [384, 6] on span "Publish" at bounding box center [382, 7] width 12 height 6
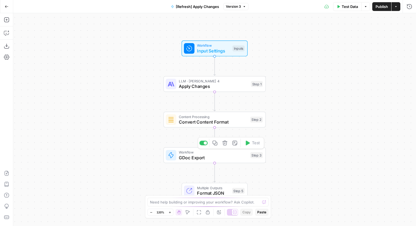
click at [246, 155] on span "GDoc Export" at bounding box center [213, 158] width 69 height 7
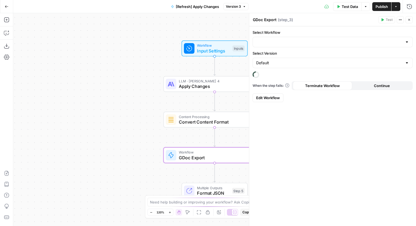
type input "Google Doc Export"
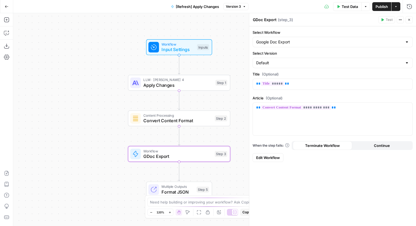
click at [411, 17] on button "Close" at bounding box center [409, 19] width 7 height 7
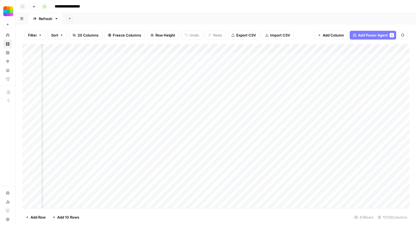
scroll to position [0, 647]
click at [275, 58] on div "Add Column" at bounding box center [215, 126] width 387 height 165
click at [354, 57] on div "Add Column" at bounding box center [215, 126] width 387 height 165
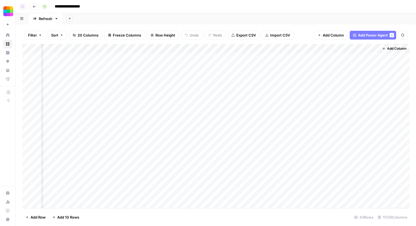
scroll to position [0, 717]
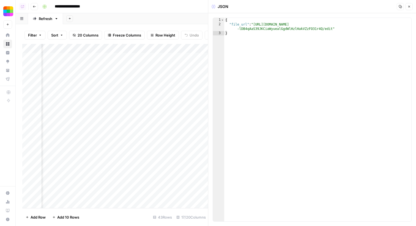
click at [406, 7] on button "Close" at bounding box center [409, 6] width 7 height 7
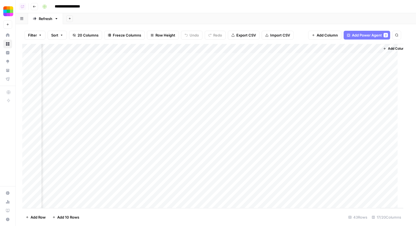
scroll to position [0, 712]
click at [225, 58] on div "Add Column" at bounding box center [215, 126] width 387 height 165
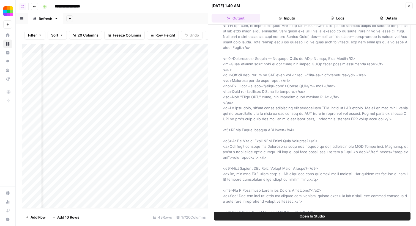
scroll to position [377, 0]
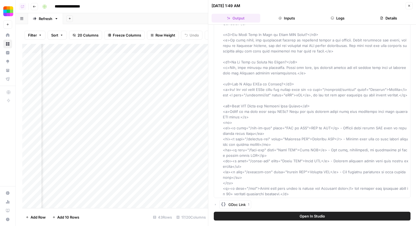
click at [219, 204] on div "GDoc Link 1" at bounding box center [312, 205] width 197 height 9
click at [215, 204] on icon "button" at bounding box center [215, 205] width 1 height 2
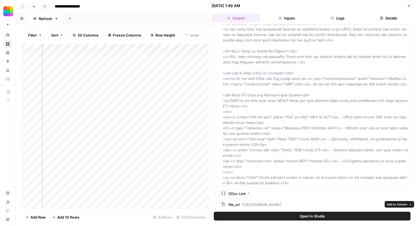
click at [399, 206] on span "Add as Column" at bounding box center [397, 205] width 20 height 4
click at [409, 7] on button "Close" at bounding box center [409, 5] width 7 height 7
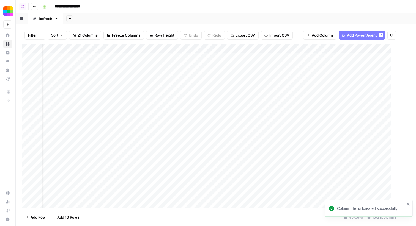
scroll to position [0, 768]
drag, startPoint x: 216, startPoint y: 50, endPoint x: 292, endPoint y: 49, distance: 76.5
click at [292, 49] on div "Add Column" at bounding box center [215, 126] width 387 height 165
click at [353, 47] on div "Add Column" at bounding box center [215, 126] width 387 height 165
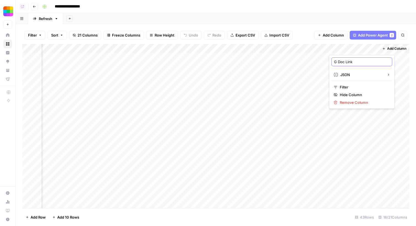
click at [348, 62] on input "G Doc Link" at bounding box center [362, 62] width 56 height 6
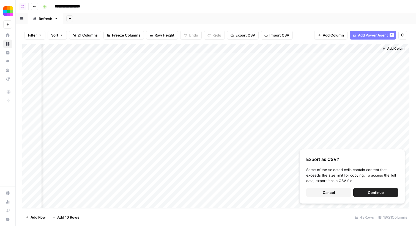
click at [337, 193] on button "Cancel" at bounding box center [328, 192] width 45 height 9
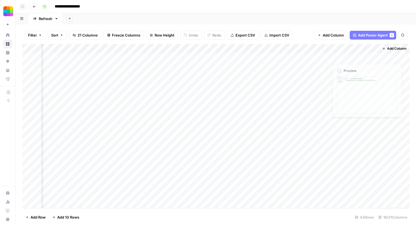
click at [350, 46] on div "Add Column" at bounding box center [215, 126] width 387 height 165
click at [349, 58] on div "G Doc Link" at bounding box center [362, 62] width 61 height 9
click at [345, 48] on div "Add Column" at bounding box center [215, 126] width 387 height 165
click at [357, 103] on span "Remove Column" at bounding box center [364, 103] width 48 height 6
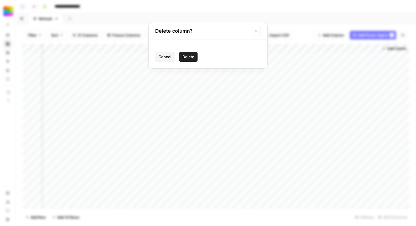
click at [191, 57] on span "Delete" at bounding box center [188, 57] width 12 height 6
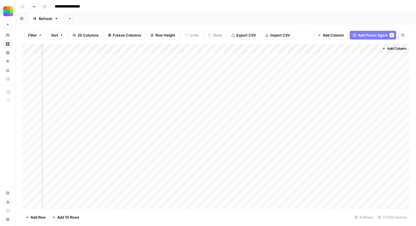
scroll to position [0, 718]
click at [344, 49] on div "Add Column" at bounding box center [215, 126] width 387 height 165
click at [349, 62] on input "file_url" at bounding box center [362, 62] width 56 height 6
paste input "G Doc Link"
type input "G Doc Link"
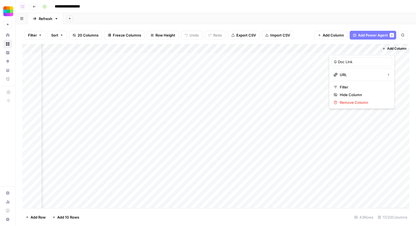
click at [333, 21] on div "Add Sheet" at bounding box center [239, 18] width 353 height 11
click at [273, 56] on div "Add Column" at bounding box center [215, 126] width 387 height 165
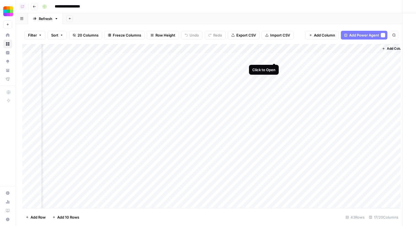
scroll to position [0, 716]
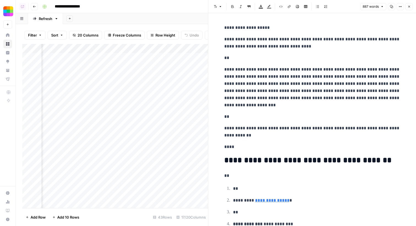
click at [406, 5] on button "Close" at bounding box center [409, 6] width 7 height 7
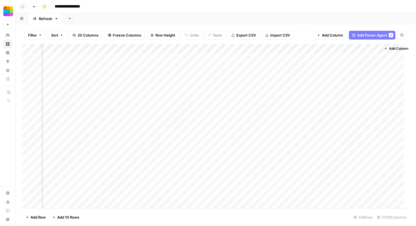
scroll to position [0, 712]
click at [275, 46] on div "Add Column" at bounding box center [215, 126] width 387 height 165
click at [272, 104] on span "Remove Column" at bounding box center [271, 103] width 48 height 6
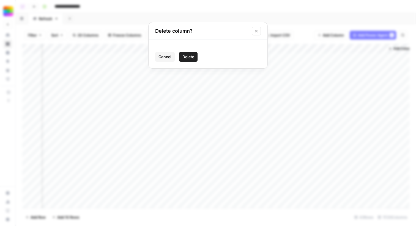
click at [193, 55] on span "Delete" at bounding box center [188, 57] width 12 height 6
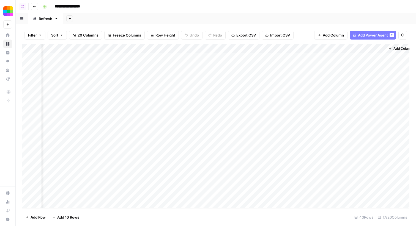
scroll to position [0, 669]
click at [296, 51] on div "Add Column" at bounding box center [215, 126] width 387 height 165
click at [306, 26] on div "Filter Sort 19 Columns Freeze Columns Row Height Undo Redo Export CSV Import CS…" at bounding box center [215, 35] width 387 height 18
click at [327, 58] on div "Add Column" at bounding box center [215, 126] width 387 height 165
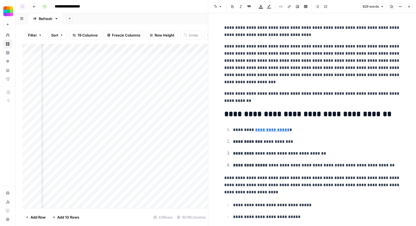
click at [409, 7] on icon "button" at bounding box center [409, 6] width 3 height 3
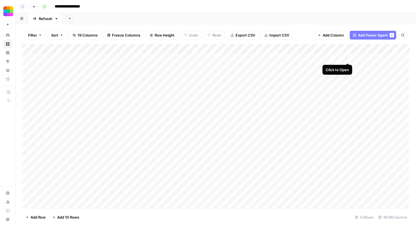
click at [348, 59] on div "Add Column" at bounding box center [215, 126] width 387 height 165
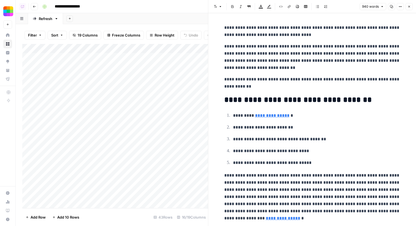
click at [409, 6] on icon "button" at bounding box center [409, 6] width 3 height 3
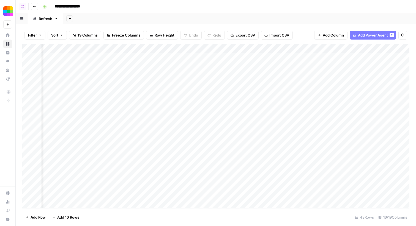
scroll to position [0, 669]
click at [308, 49] on div "Add Column" at bounding box center [215, 126] width 387 height 165
click at [319, 61] on input "Updated Article (1)" at bounding box center [313, 62] width 56 height 6
type input "Updated Article"
